Goal: Task Accomplishment & Management: Complete application form

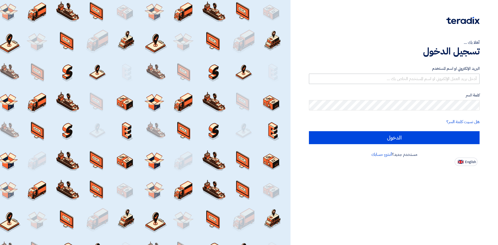
click at [406, 74] on div "البريد الإلكتروني او اسم المستخدم" at bounding box center [394, 75] width 171 height 18
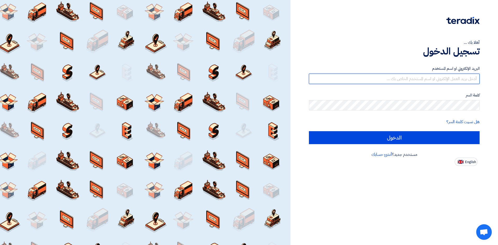
click at [406, 74] on input "text" at bounding box center [394, 79] width 171 height 10
type input "[PERSON_NAME][EMAIL_ADDRESS][DOMAIN_NAME]"
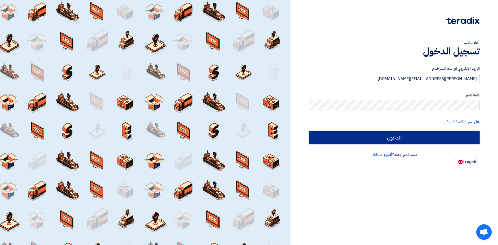
click at [330, 135] on input "الدخول" at bounding box center [394, 137] width 171 height 13
type input "Sign in"
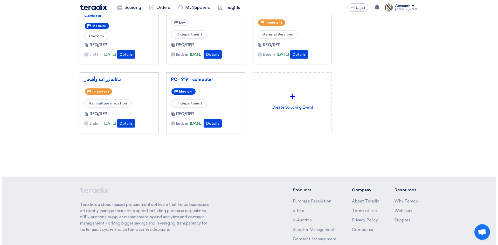
scroll to position [115, 0]
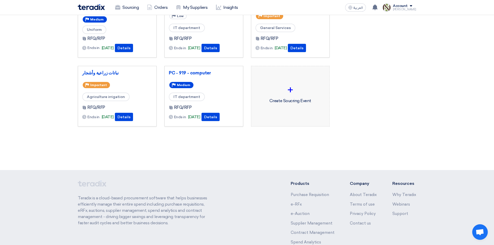
click at [288, 100] on div "+ Create Soucring Event" at bounding box center [291, 93] width 70 height 46
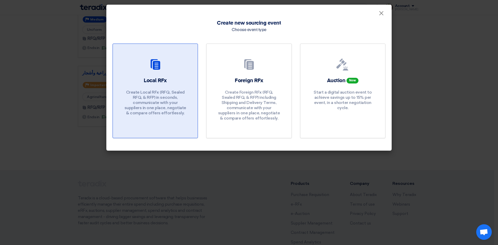
click at [191, 87] on div "Local RFx Create Local RFx (RFQ, Sealed RFQ, & RFP) in seconds, communicate wit…" at bounding box center [155, 97] width 72 height 41
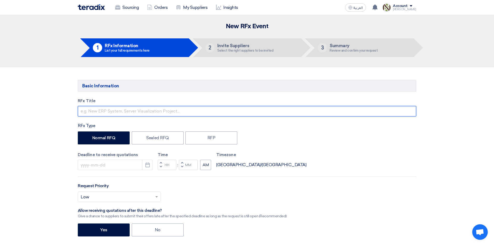
click at [110, 116] on input "text" at bounding box center [247, 111] width 339 height 10
type input "Safety Materials"
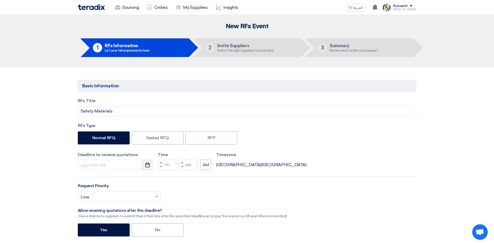
click at [146, 164] on use "button" at bounding box center [147, 165] width 4 height 5
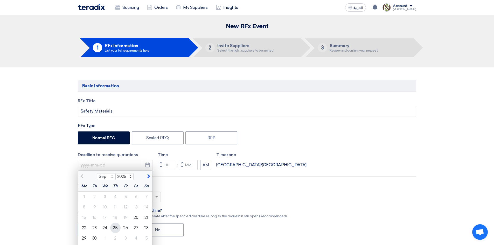
click at [117, 229] on div "25" at bounding box center [115, 228] width 10 height 10
type input "[DATE]"
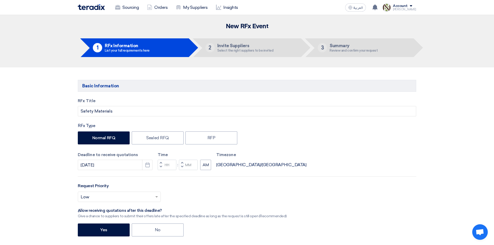
click at [163, 162] on button "Increment hours" at bounding box center [161, 163] width 6 height 6
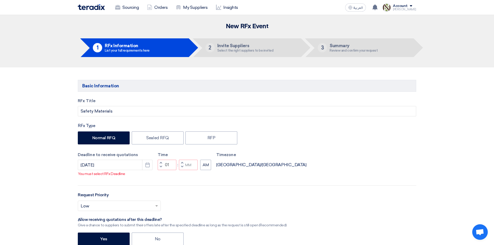
click at [162, 162] on button "Increment hours" at bounding box center [161, 163] width 6 height 6
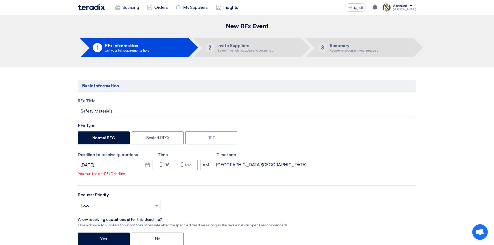
click at [160, 169] on button "Decrement hours" at bounding box center [161, 167] width 6 height 6
click at [183, 167] on span "button" at bounding box center [182, 166] width 2 height 3
type input "04"
type input "59"
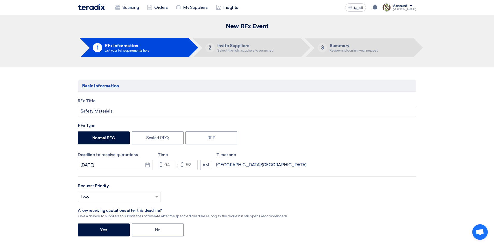
click at [182, 161] on button "Increment minutes" at bounding box center [182, 163] width 6 height 6
type input "05"
type input "00"
click at [209, 166] on button "AM" at bounding box center [205, 165] width 11 height 10
click at [114, 201] on input "text" at bounding box center [117, 197] width 72 height 9
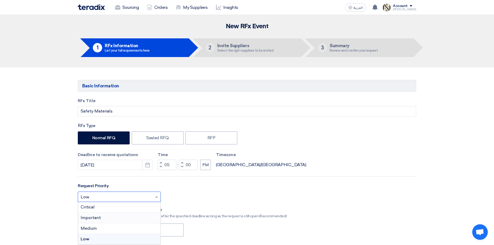
click at [103, 219] on div "Important" at bounding box center [119, 218] width 83 height 11
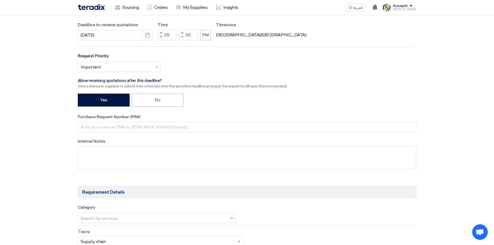
scroll to position [167, 0]
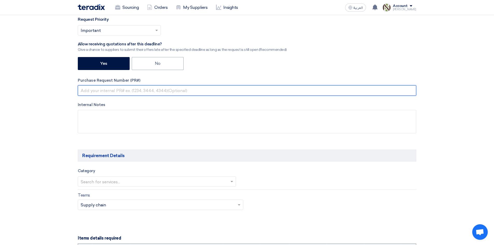
click at [135, 92] on input "text" at bounding box center [247, 90] width 339 height 10
type input "8100015830"
drag, startPoint x: 111, startPoint y: 86, endPoint x: 30, endPoint y: 80, distance: 80.7
paste input "8100015854"
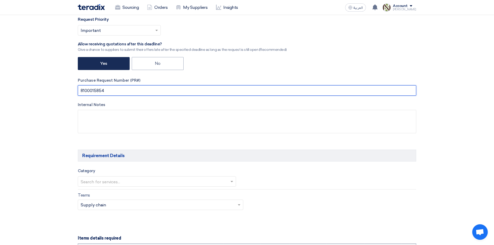
type input "8100015854"
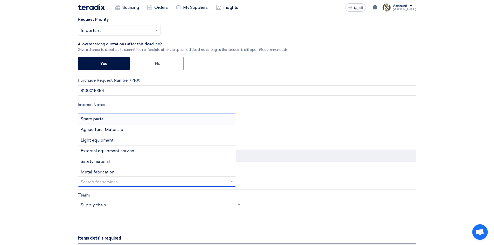
click at [154, 180] on input "text" at bounding box center [154, 182] width 147 height 9
click at [148, 163] on div "Safety material" at bounding box center [157, 161] width 158 height 11
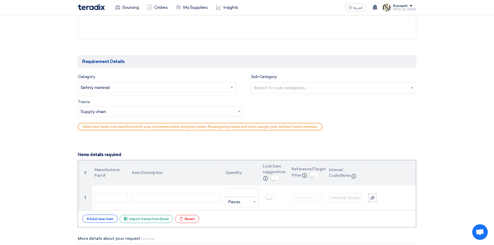
scroll to position [272, 0]
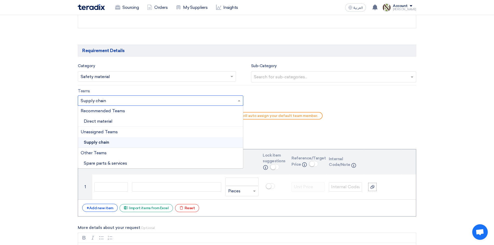
click at [122, 100] on input "text" at bounding box center [158, 101] width 155 height 9
click at [114, 121] on div "Direct material" at bounding box center [160, 121] width 165 height 11
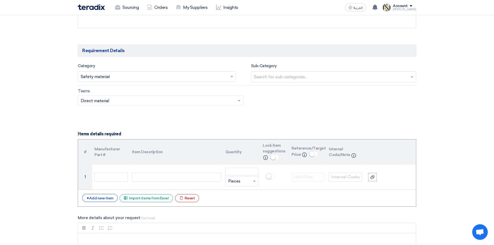
scroll to position [364, 0]
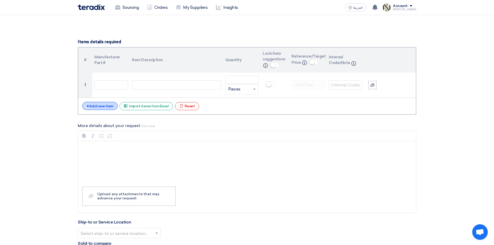
click at [100, 107] on div "+ Add new item" at bounding box center [100, 106] width 36 height 8
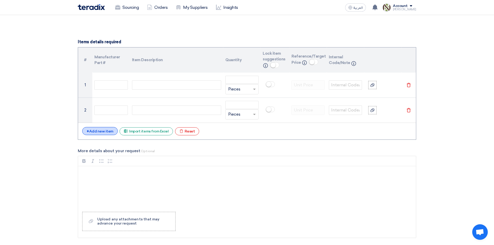
click at [92, 131] on div "+ Add new item" at bounding box center [100, 131] width 36 height 8
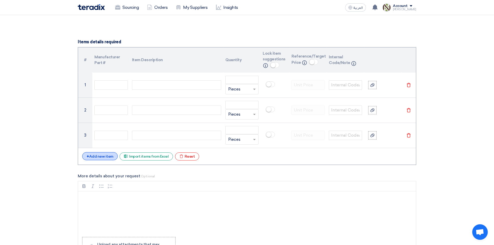
click at [85, 159] on div "+ Add new item" at bounding box center [100, 156] width 36 height 8
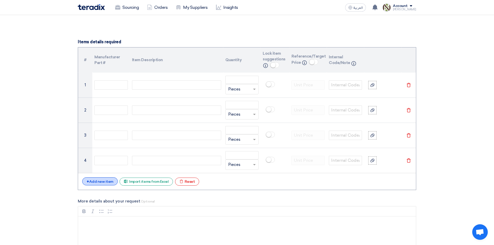
click at [92, 182] on div "+ Add new item" at bounding box center [100, 181] width 36 height 8
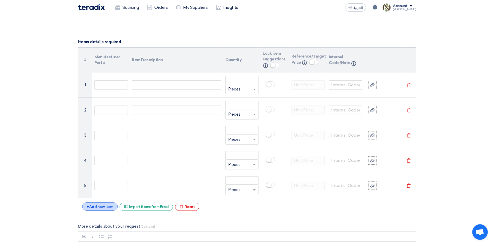
click at [94, 205] on div "+ Add new item" at bounding box center [100, 207] width 36 height 8
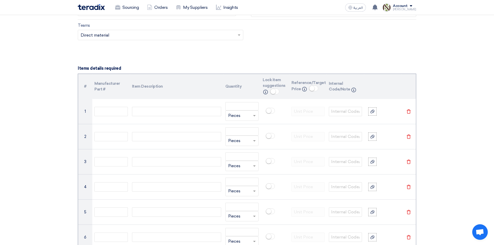
scroll to position [424, 0]
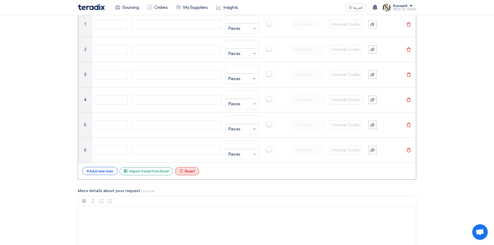
click at [187, 172] on div "Excel file Reset" at bounding box center [187, 171] width 24 height 8
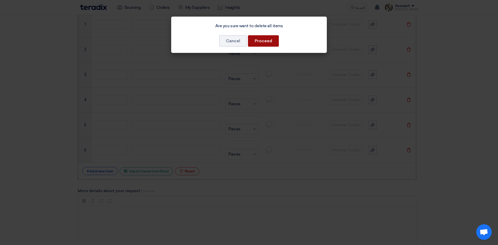
drag, startPoint x: 263, startPoint y: 39, endPoint x: 259, endPoint y: 44, distance: 5.7
click at [259, 44] on button "Proceed" at bounding box center [263, 40] width 31 height 11
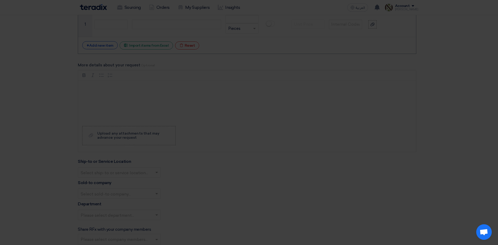
click at [259, 44] on modal-container "Are you sure want to delete all items Cancel Proceed" at bounding box center [249, 122] width 498 height 245
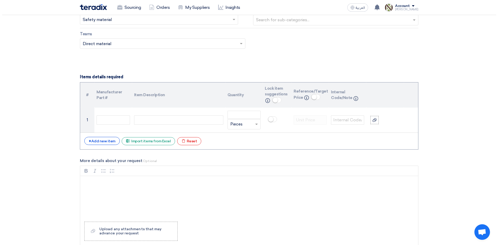
scroll to position [322, 0]
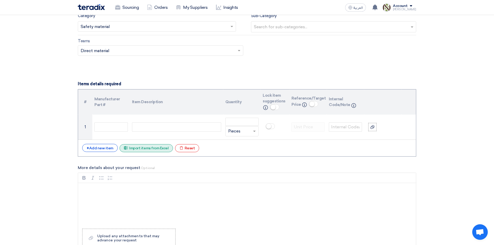
click at [158, 149] on div "Excel file Import items from Excel" at bounding box center [146, 148] width 53 height 8
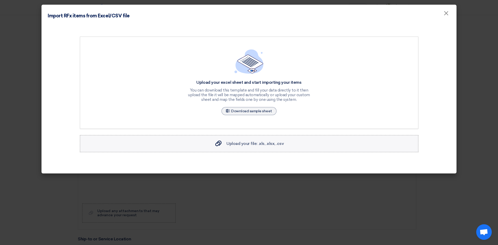
click at [237, 146] on div "Upload your file: .xls, .xlsx, .csv Upload your file: .xls, .xlsx, .csv" at bounding box center [249, 144] width 70 height 6
click at [0, 0] on input "Upload your file: .xls, .xlsx, .csv Upload your file: .xls, .xlsx, .csv" at bounding box center [0, 0] width 0 height 0
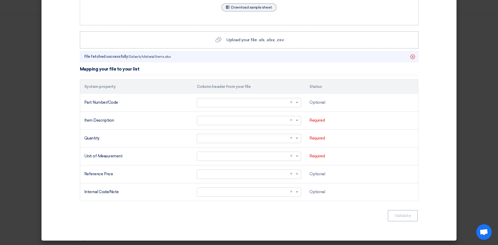
scroll to position [104, 0]
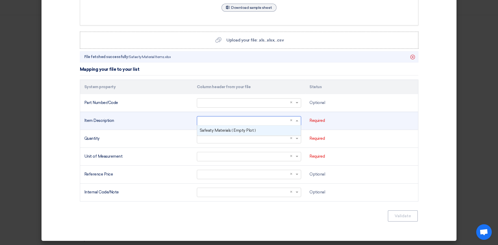
click at [294, 122] on span at bounding box center [297, 121] width 6 height 6
click at [263, 132] on div "Safeaty Materials ( Empty Plot )" at bounding box center [249, 131] width 104 height 10
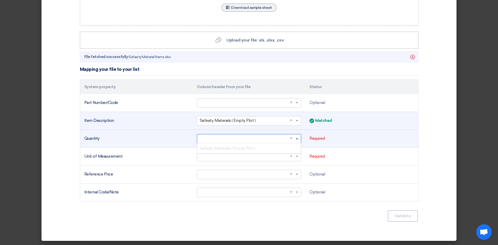
click at [296, 139] on span at bounding box center [297, 138] width 3 height 1
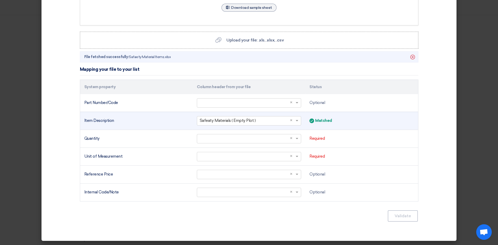
drag, startPoint x: 435, startPoint y: 137, endPoint x: 418, endPoint y: 176, distance: 42.3
click at [432, 183] on section "Upload your excel sheet and start importing your items You can download this te…" at bounding box center [249, 78] width 403 height 310
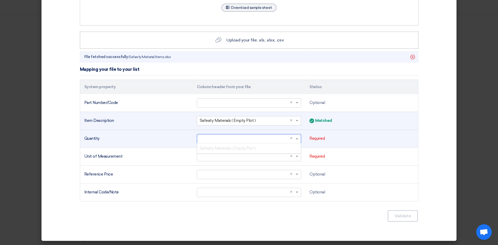
click at [237, 140] on input "text" at bounding box center [246, 138] width 93 height 9
type input "1"
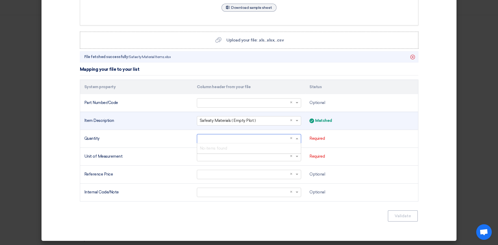
click at [430, 122] on section "Upload your excel sheet and start importing your items You can download this te…" at bounding box center [249, 78] width 403 height 310
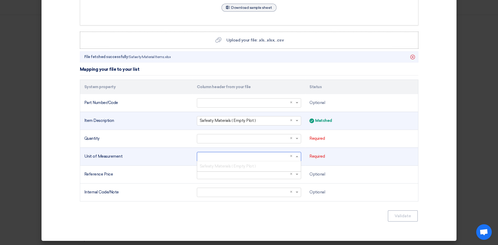
click at [292, 160] on div at bounding box center [249, 156] width 104 height 9
drag, startPoint x: 248, startPoint y: 146, endPoint x: 242, endPoint y: 150, distance: 7.0
click at [242, 150] on tbody "Part Number/Code Select a column... × × Optional Item Description Select a colu…" at bounding box center [249, 147] width 338 height 107
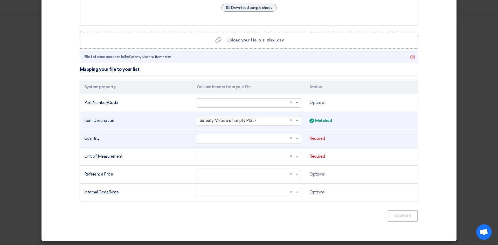
click at [238, 137] on input "text" at bounding box center [246, 138] width 93 height 9
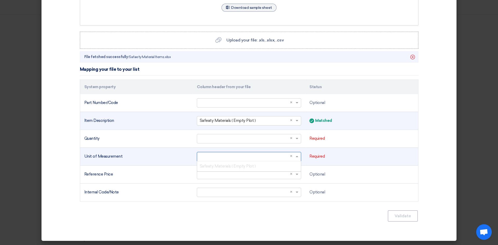
click at [228, 159] on input "text" at bounding box center [246, 156] width 93 height 9
type input "ea"
click at [232, 169] on div "Safeaty Materials ( Empty Plot )" at bounding box center [249, 166] width 104 height 10
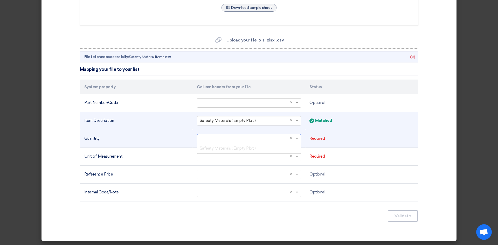
click at [229, 140] on input "text" at bounding box center [246, 138] width 93 height 9
click at [234, 151] on div "Safeaty Materials ( Empty Plot )" at bounding box center [249, 148] width 104 height 10
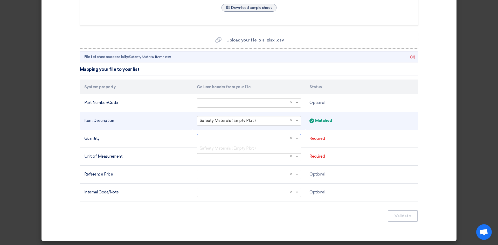
click at [263, 117] on input "text" at bounding box center [246, 120] width 93 height 9
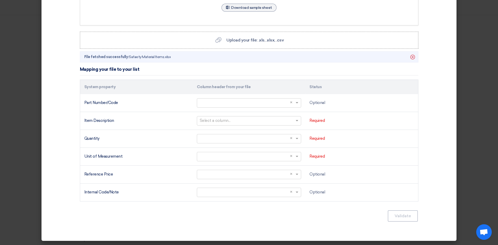
click at [424, 131] on section "Upload your excel sheet and start importing your items You can download this te…" at bounding box center [249, 78] width 403 height 310
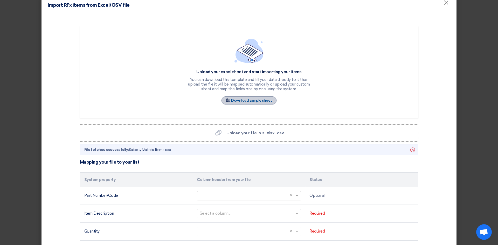
click at [246, 97] on link "Sample Sheet Download sample sheet" at bounding box center [249, 101] width 55 height 8
click at [409, 152] on icon "Delete" at bounding box center [412, 150] width 9 height 9
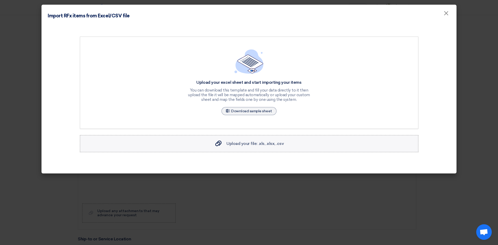
click at [244, 140] on label "Upload your file: .xls, .xlsx, .csv Upload your file: .xls, .xlsx, .csv" at bounding box center [249, 143] width 339 height 17
click at [0, 0] on input "Upload your file: .xls, .xlsx, .csv Upload your file: .xls, .xlsx, .csv" at bounding box center [0, 0] width 0 height 0
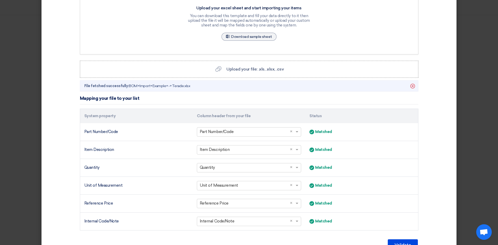
scroll to position [104, 0]
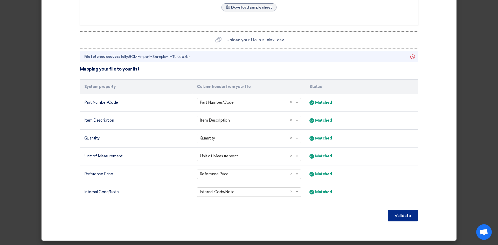
click at [398, 217] on button "Validate" at bounding box center [403, 215] width 30 height 11
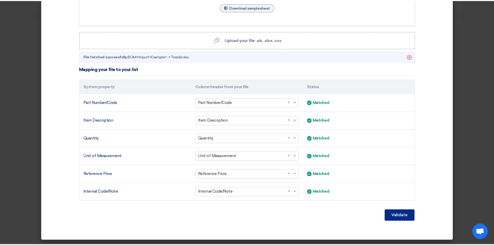
scroll to position [51, 0]
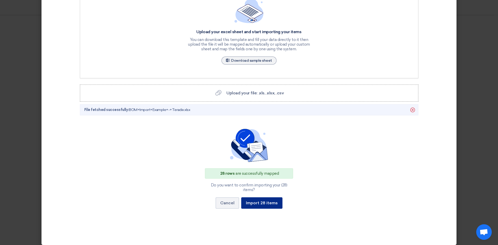
click at [249, 197] on button "Import 28 items" at bounding box center [261, 202] width 41 height 11
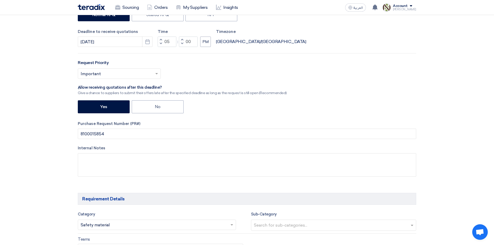
scroll to position [127, 0]
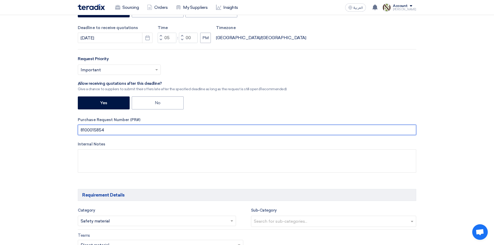
drag, startPoint x: 114, startPoint y: 133, endPoint x: 16, endPoint y: 128, distance: 98.5
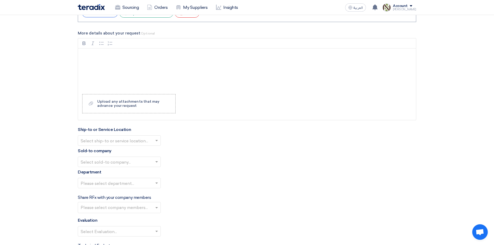
scroll to position [1234, 0]
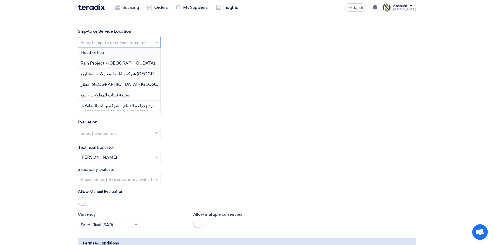
click at [138, 42] on input "text" at bounding box center [117, 43] width 72 height 9
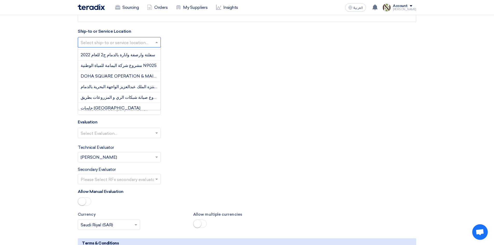
scroll to position [230, 0]
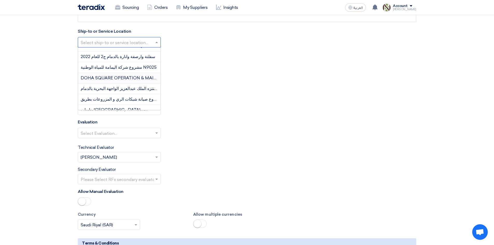
click at [145, 78] on span "DOHA SQUARE OPERATION & MAINTENANCE" at bounding box center [130, 77] width 98 height 5
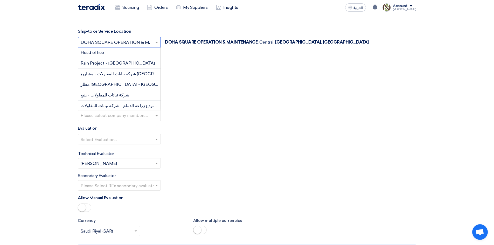
click at [154, 41] on span at bounding box center [157, 42] width 6 height 6
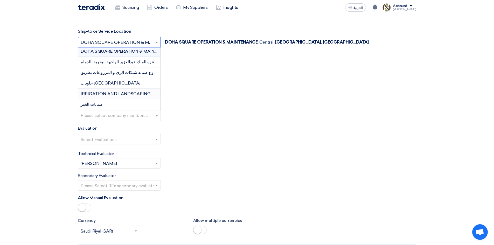
click at [140, 98] on div "IRRIGATION AND LANDSCAPING WORKS AT YARD-5 (SANAD)" at bounding box center [119, 94] width 83 height 11
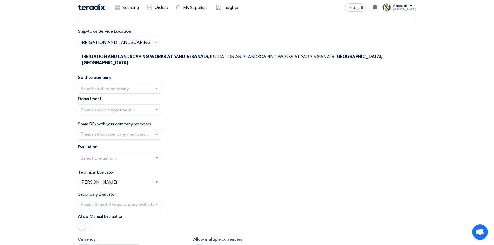
click at [140, 98] on div "Department Please select department..." at bounding box center [247, 107] width 339 height 23
click at [158, 43] on span at bounding box center [156, 43] width 3 height 2
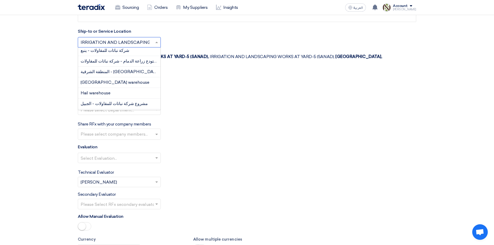
scroll to position [52, 0]
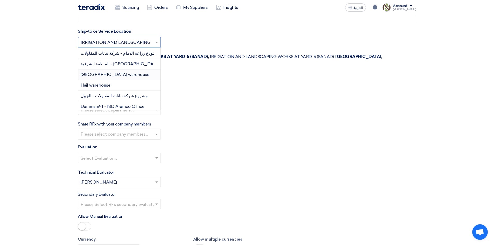
click at [122, 72] on div "[GEOGRAPHIC_DATA] warehouse" at bounding box center [119, 75] width 83 height 11
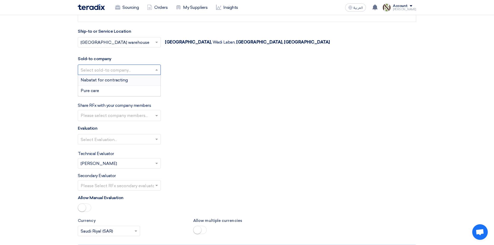
click at [147, 74] on input "text" at bounding box center [117, 70] width 72 height 9
click at [145, 78] on div "Nabatat for contracting" at bounding box center [119, 80] width 83 height 11
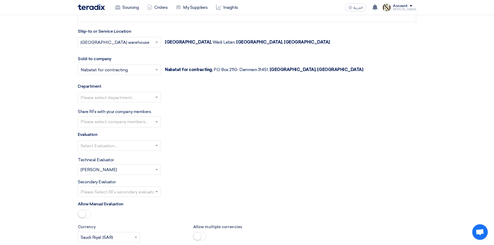
click at [145, 78] on div "Select sold-to company... × Nabatat for contracting × Nabatat for contracting, …" at bounding box center [247, 73] width 339 height 17
click at [139, 95] on input "text" at bounding box center [117, 98] width 72 height 9
click at [133, 113] on div "General Department" at bounding box center [119, 107] width 83 height 10
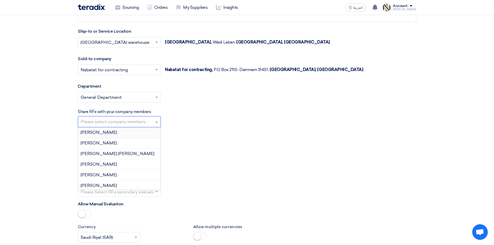
click at [150, 122] on input "text" at bounding box center [120, 122] width 79 height 9
click at [137, 142] on div "[PERSON_NAME]" at bounding box center [119, 143] width 83 height 11
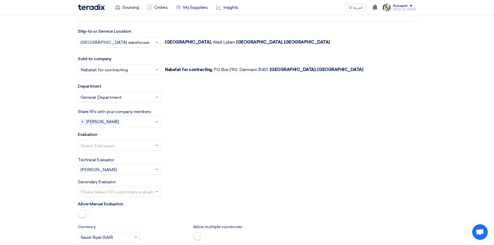
click at [144, 149] on input "text" at bounding box center [117, 146] width 72 height 9
click at [141, 156] on div "Direct material" at bounding box center [119, 156] width 83 height 11
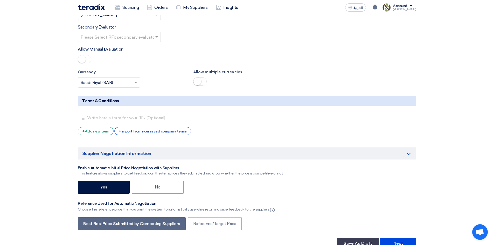
scroll to position [1360, 0]
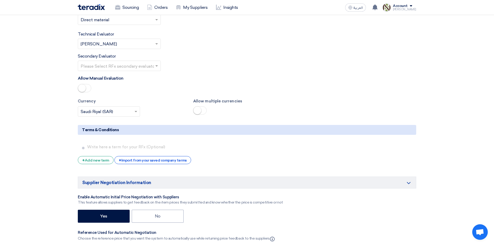
click at [82, 94] on div at bounding box center [119, 89] width 83 height 10
click at [89, 90] on span at bounding box center [84, 88] width 13 height 8
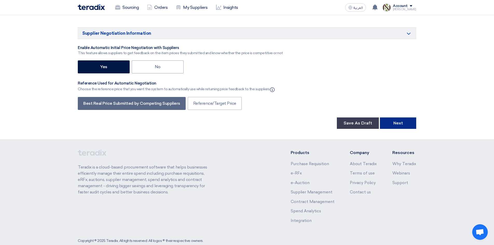
click at [395, 129] on button "Next" at bounding box center [398, 123] width 36 height 11
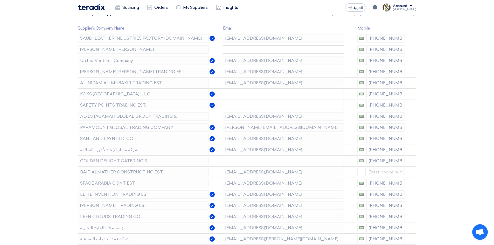
scroll to position [81, 0]
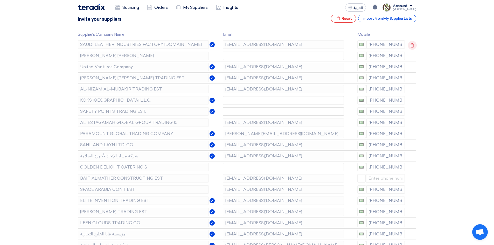
click at [410, 45] on icon at bounding box center [412, 45] width 9 height 9
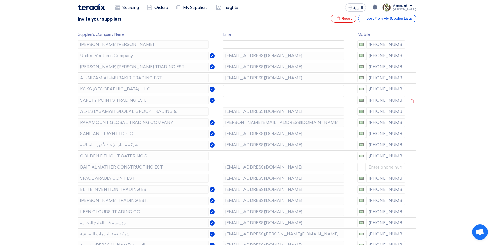
click at [366, 104] on div "[PHONE_NUMBER]" at bounding box center [382, 100] width 48 height 8
click at [410, 126] on icon at bounding box center [412, 123] width 9 height 9
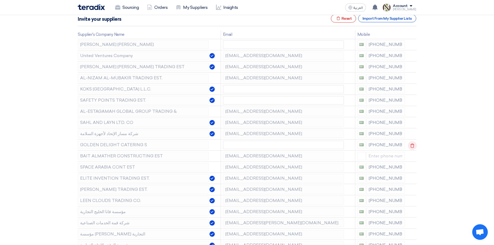
click at [411, 146] on icon at bounding box center [412, 145] width 9 height 9
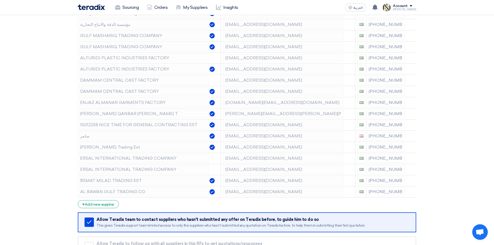
scroll to position [306, 0]
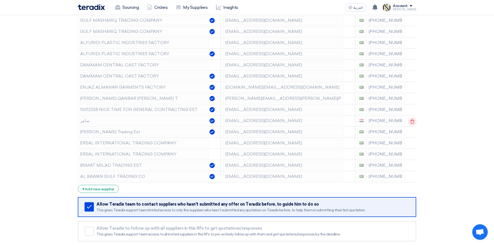
click at [415, 122] on icon at bounding box center [412, 121] width 9 height 9
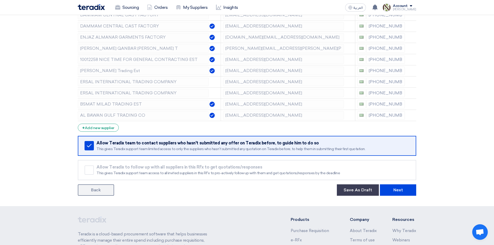
scroll to position [394, 0]
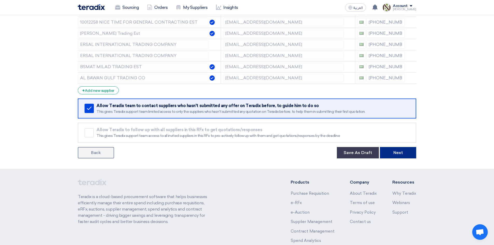
click at [388, 152] on button "Next" at bounding box center [398, 152] width 36 height 11
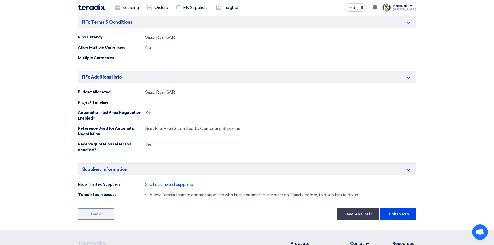
scroll to position [478, 0]
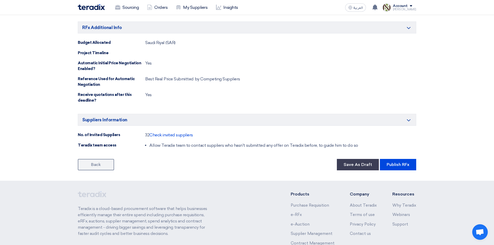
click at [401, 169] on button "Publish RFx" at bounding box center [398, 164] width 36 height 11
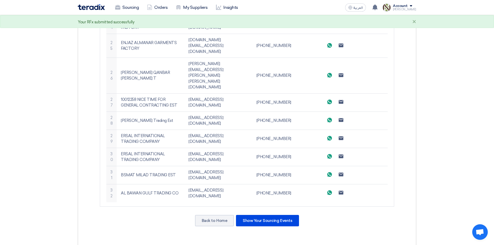
scroll to position [613, 0]
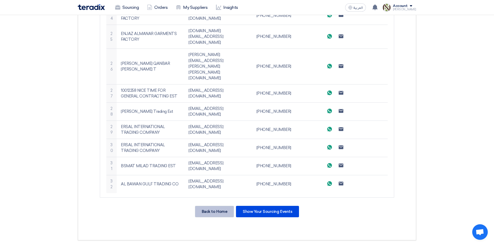
click at [216, 206] on div "Back to Home" at bounding box center [214, 211] width 39 height 11
